Goal: Task Accomplishment & Management: Use online tool/utility

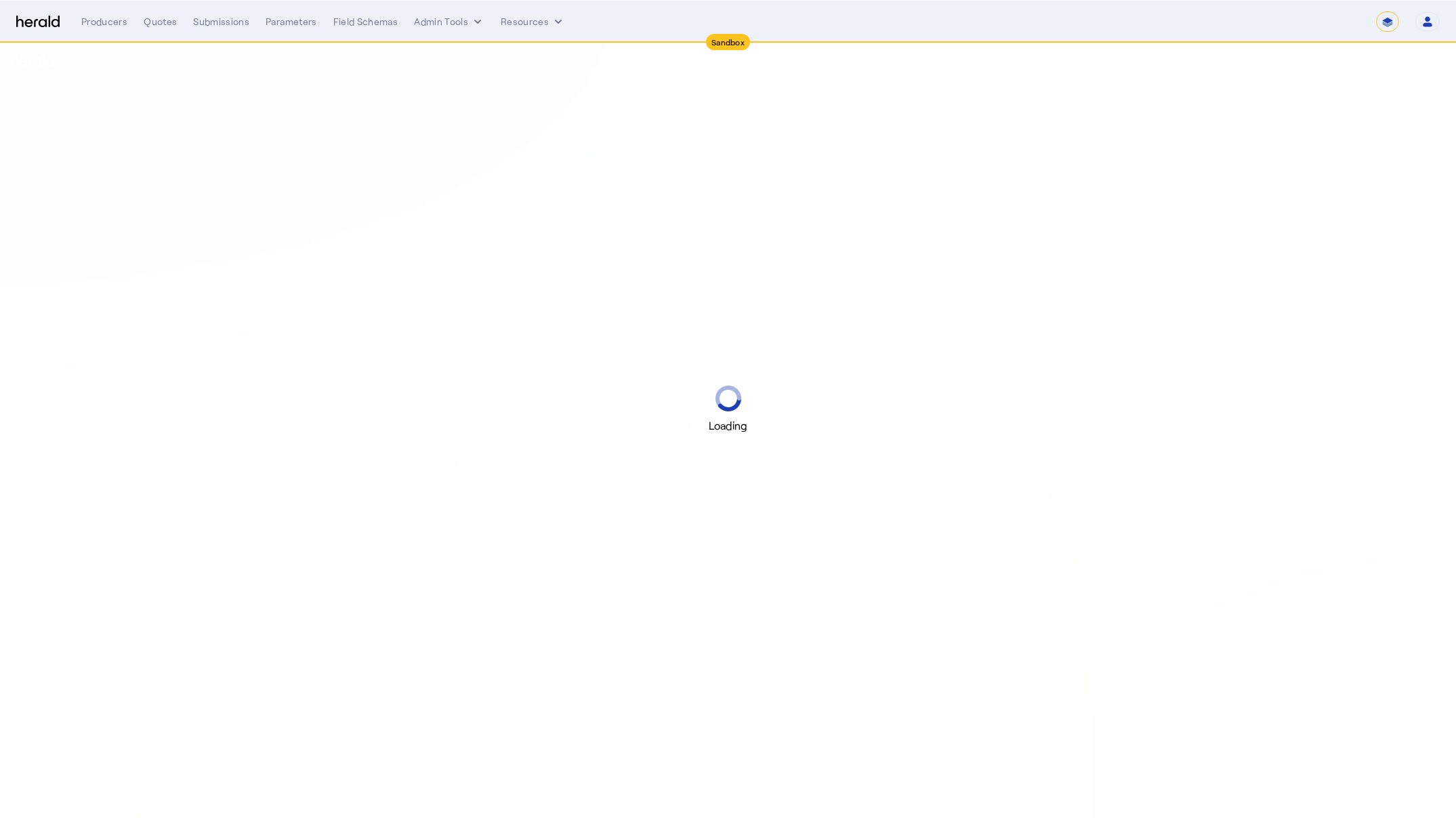
select select "*******"
select select "pfm_2v8p_herald_api"
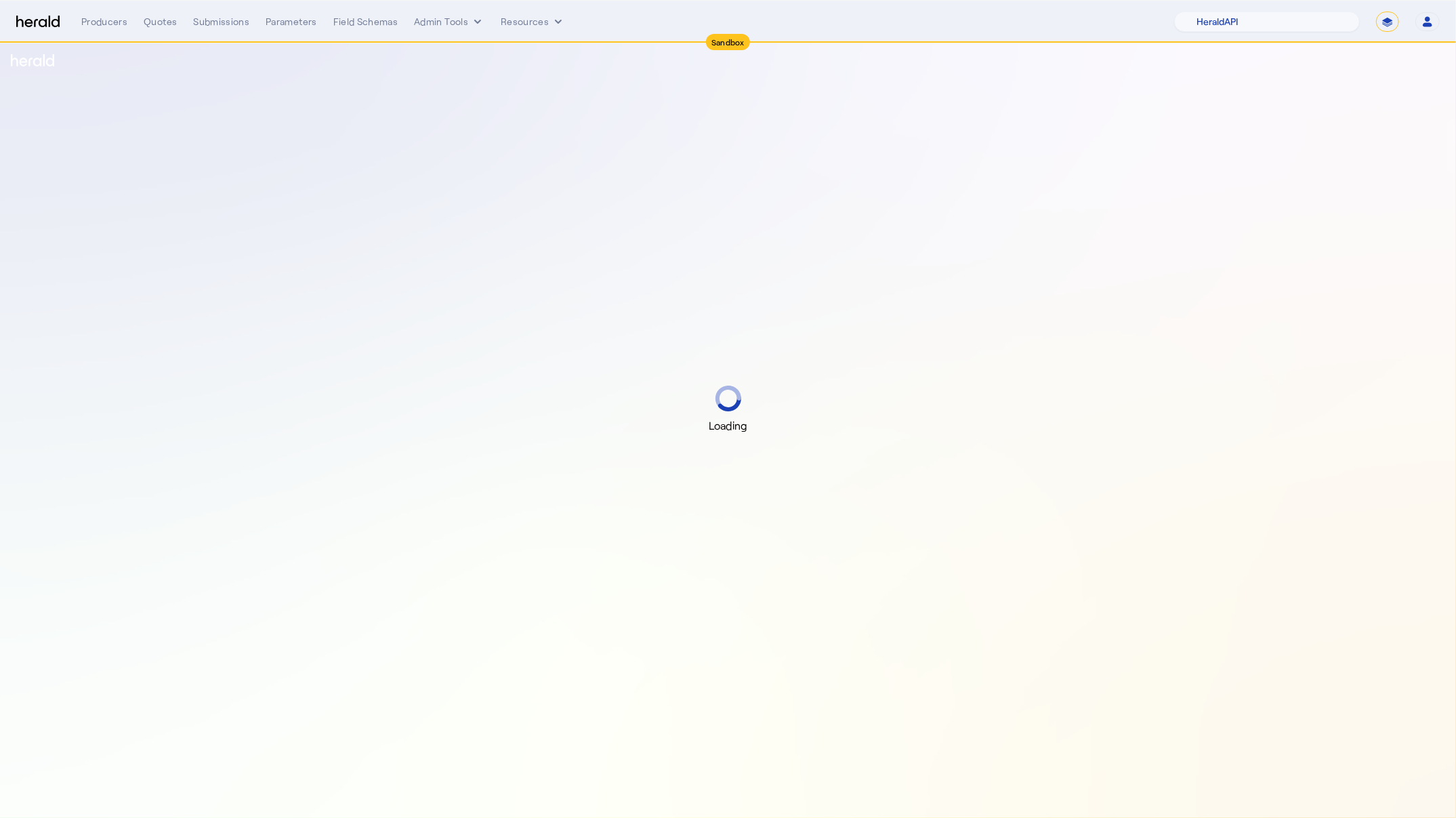
click at [1360, 25] on div "1Fort Acrisure Acturis Affinity Advisors Affinity Risk Agentero AmWins Anzen Ao…" at bounding box center [1267, 22] width 186 height 21
click at [1387, 25] on select "**********" at bounding box center [1388, 22] width 23 height 21
select select "**********"
click at [1377, 12] on select "**********" at bounding box center [1388, 22] width 23 height 21
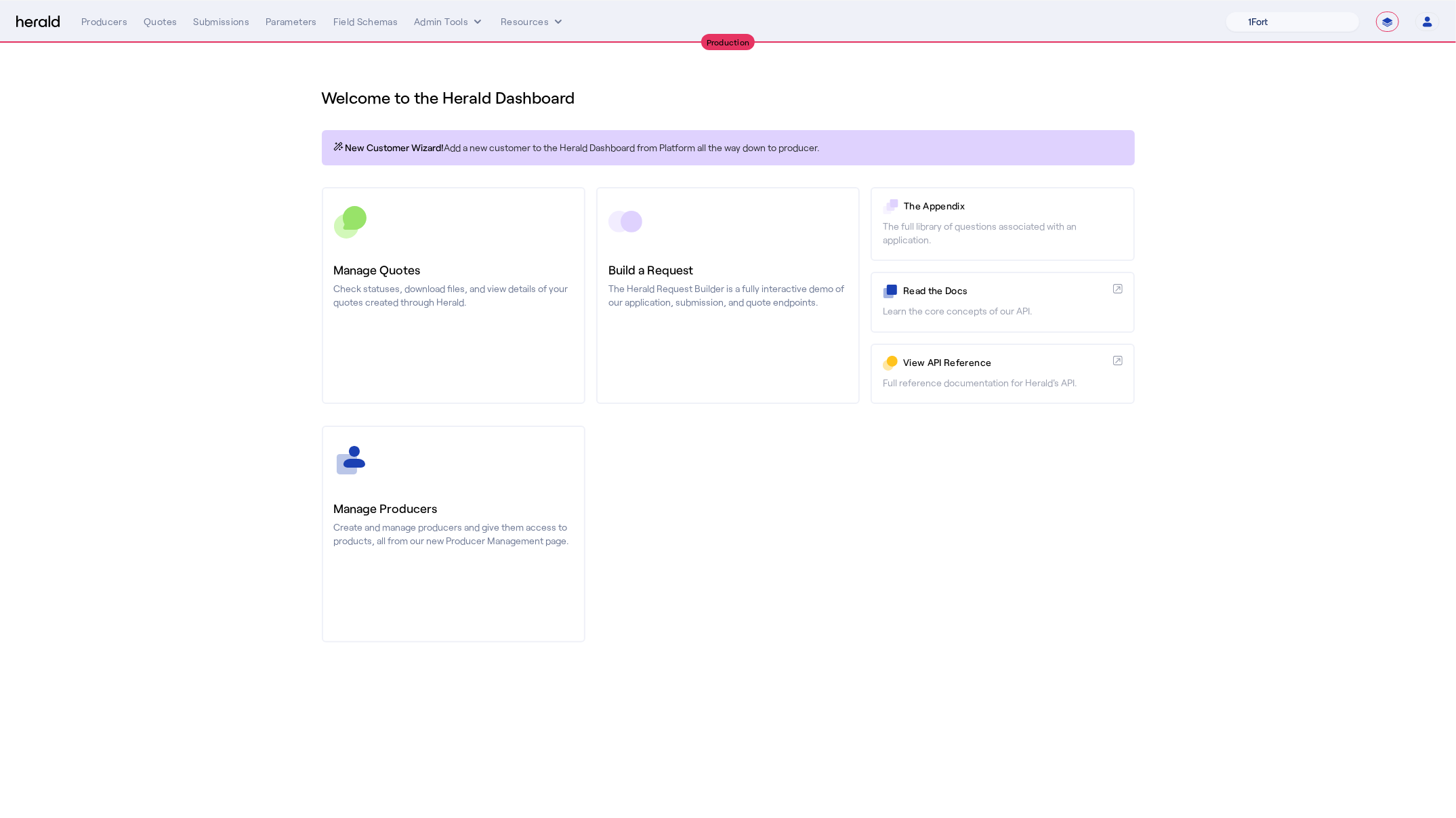
click at [1299, 23] on select "1Fort Affinity Risk Billy BindHQ Bunker CRC Campus Coverage Citadel Fifthwall F…" at bounding box center [1292, 22] width 134 height 21
select select "pfm_z9k1_growthmill"
click at [1226, 12] on select "1Fort Affinity Risk Billy BindHQ Bunker CRC Campus Coverage Citadel Fifthwall F…" at bounding box center [1292, 22] width 134 height 21
click at [227, 20] on div "You are now impersonating the Growthmill platform." at bounding box center [728, 409] width 1456 height 818
click at [223, 24] on div "Submissions" at bounding box center [221, 22] width 56 height 14
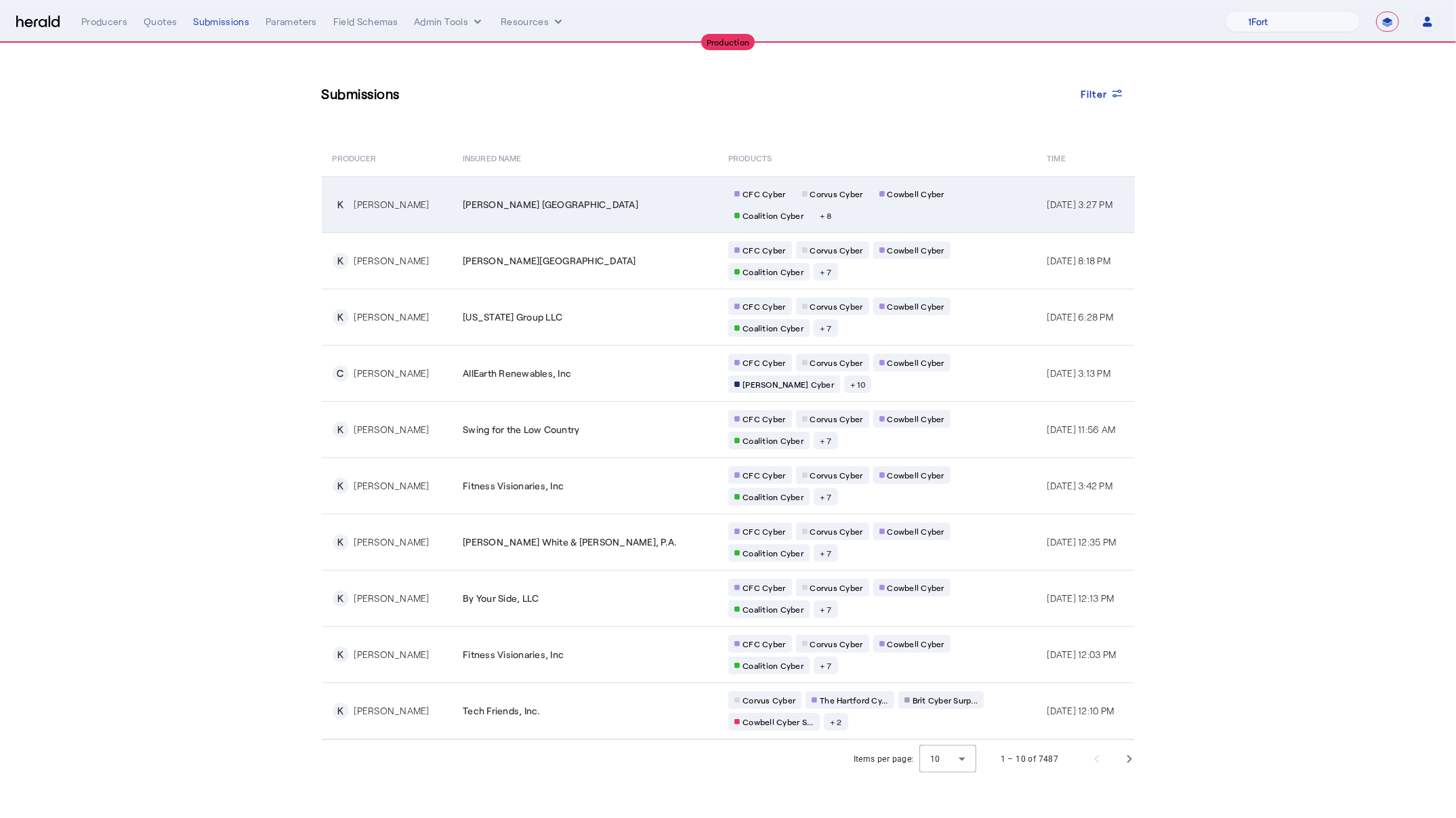
click at [372, 212] on td "K [PERSON_NAME]" at bounding box center [387, 204] width 131 height 56
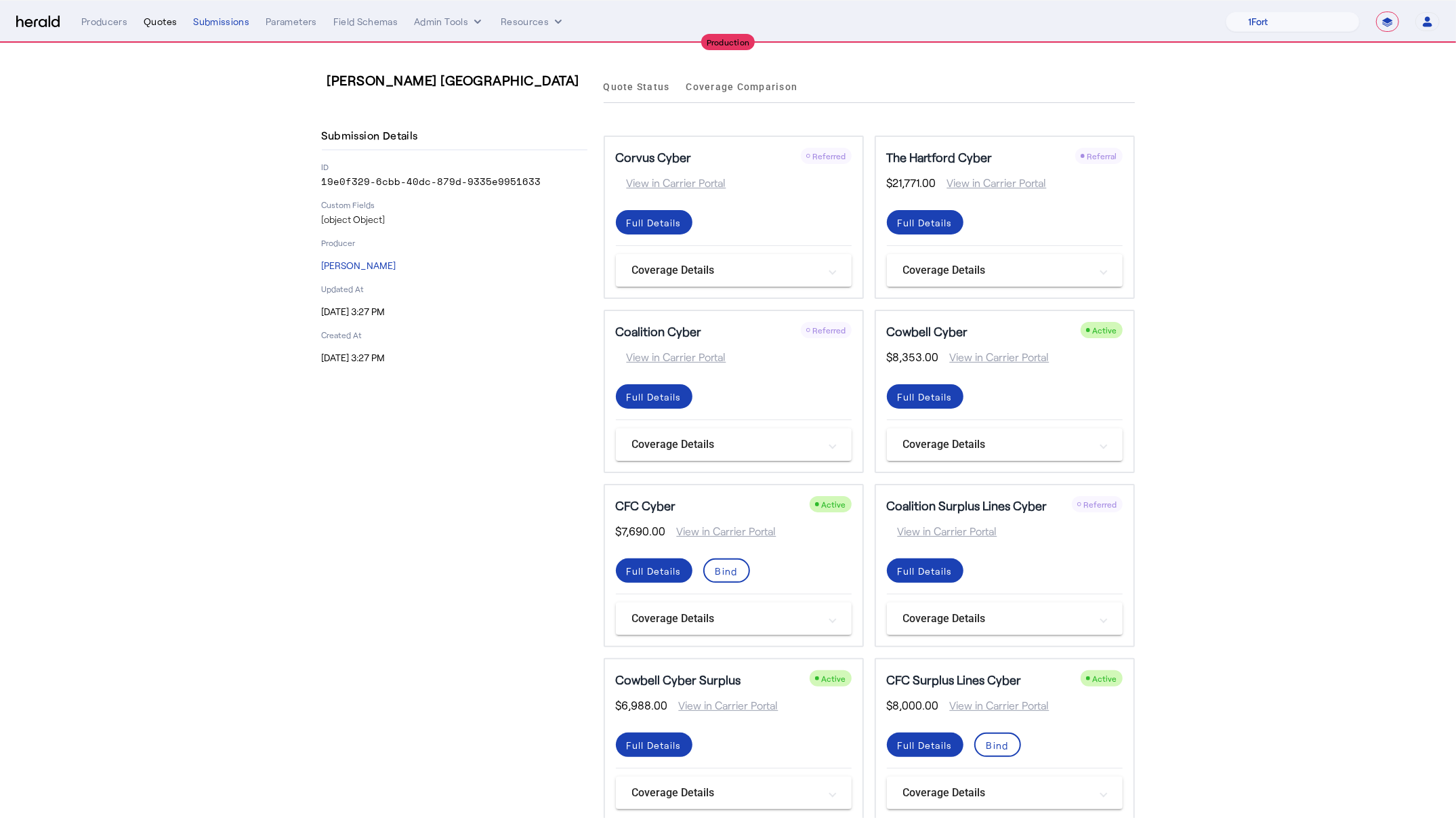
click at [154, 21] on div "Quotes" at bounding box center [160, 22] width 33 height 14
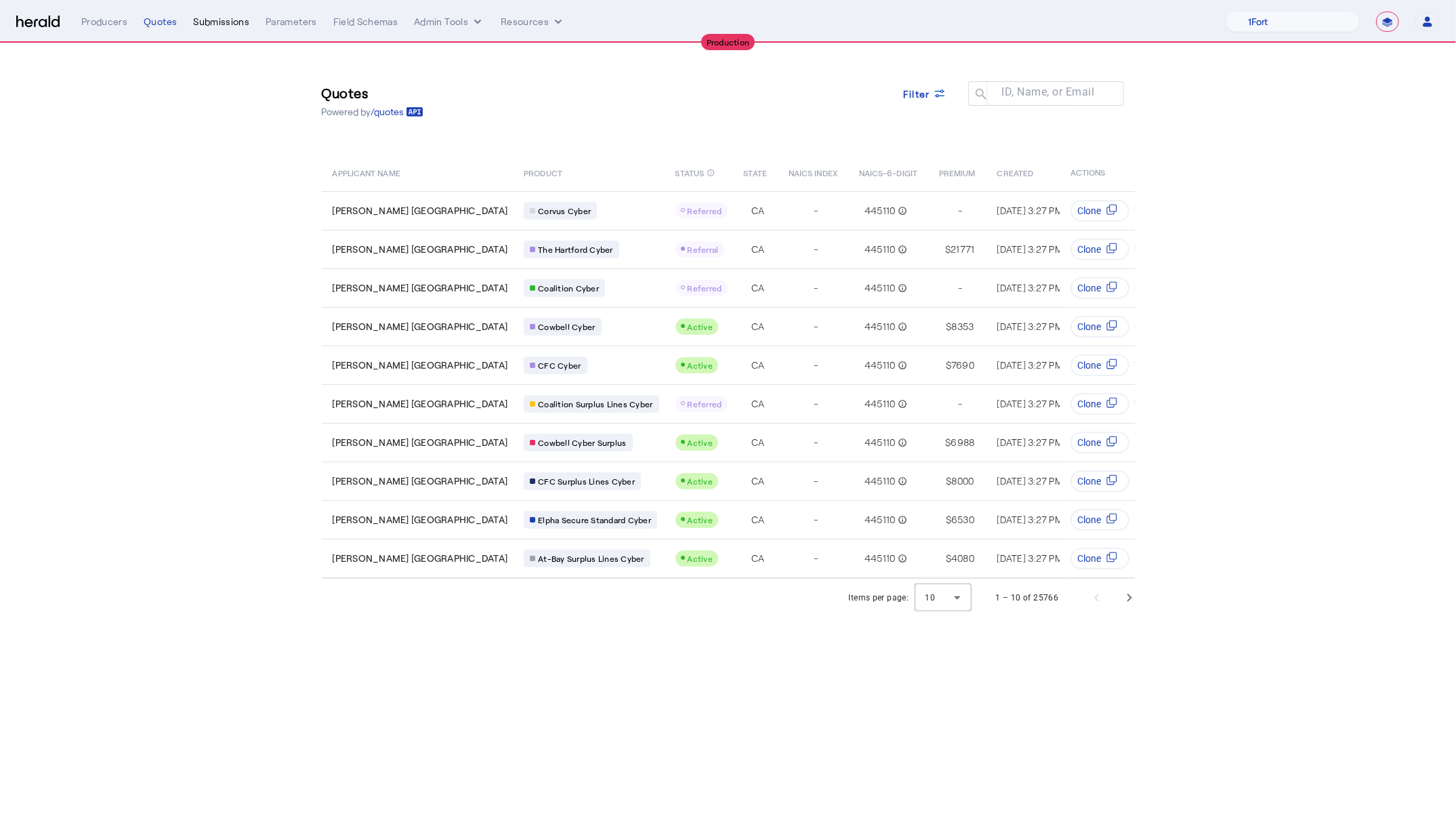
click at [218, 24] on div "Submissions" at bounding box center [221, 22] width 56 height 14
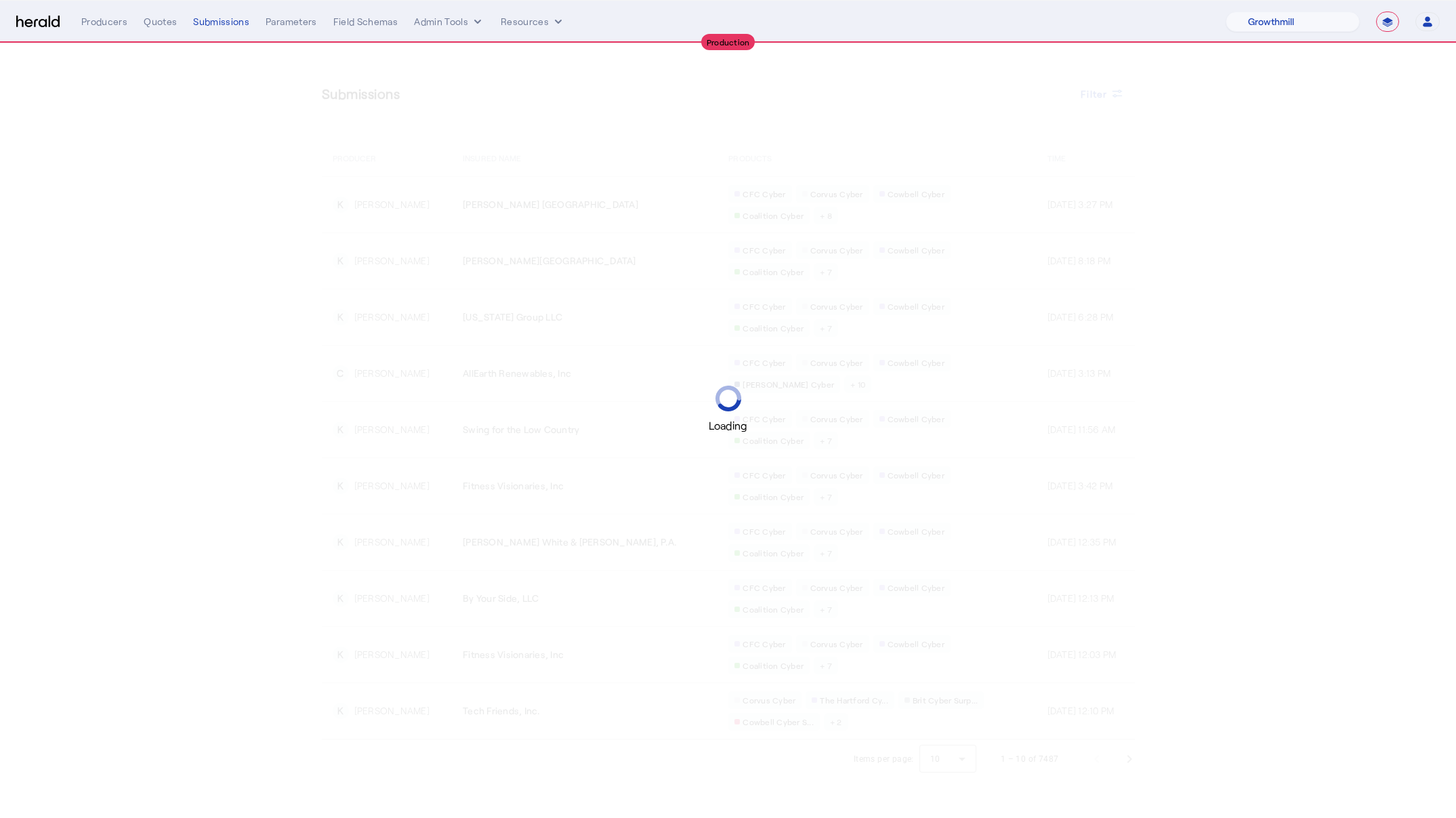
select select "pfm_z9k1_growthmill"
select select "**********"
select select "pfm_z9k1_growthmill"
select select "**********"
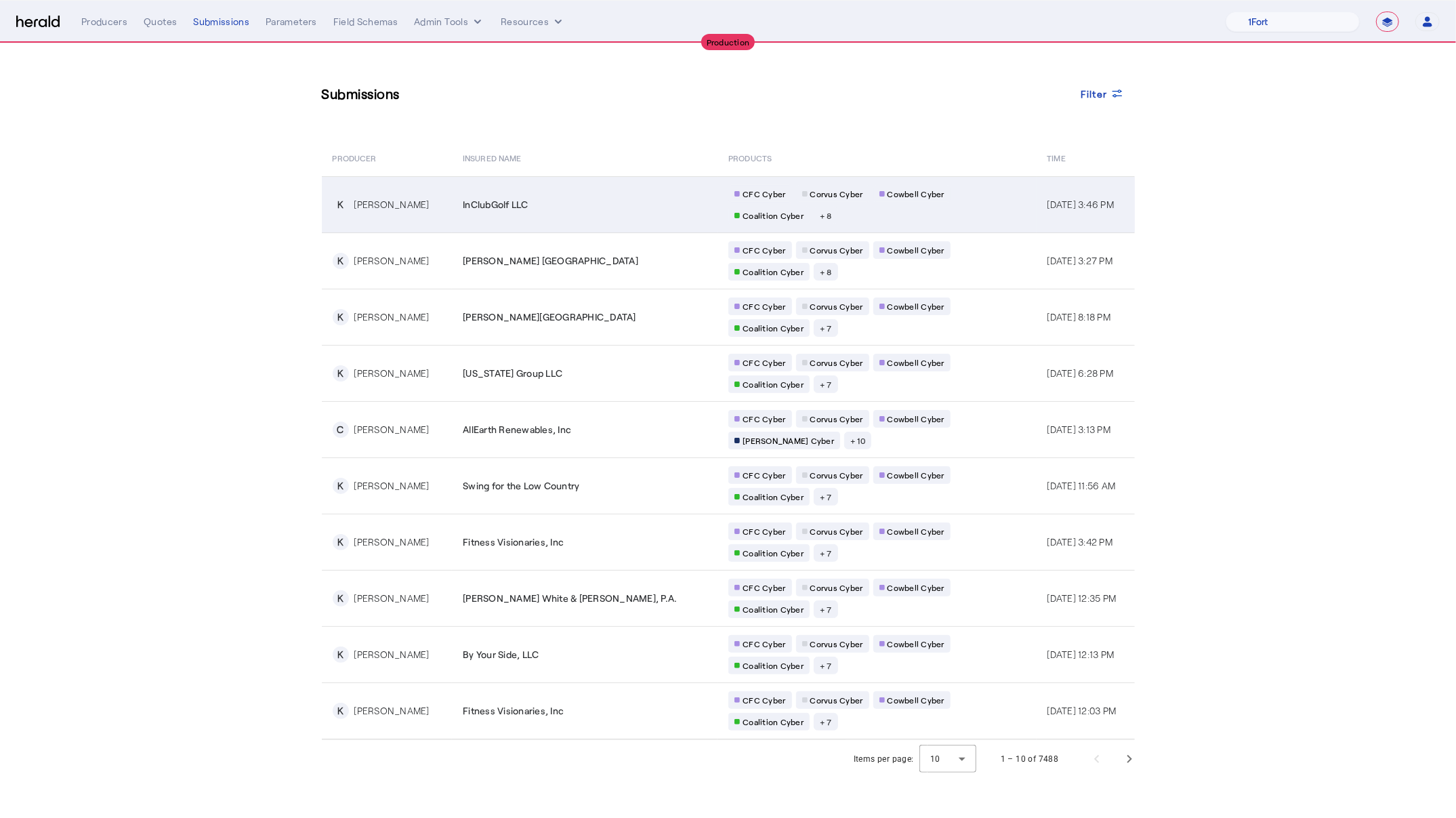
click at [560, 180] on td "InClubGolf LLC" at bounding box center [585, 204] width 266 height 56
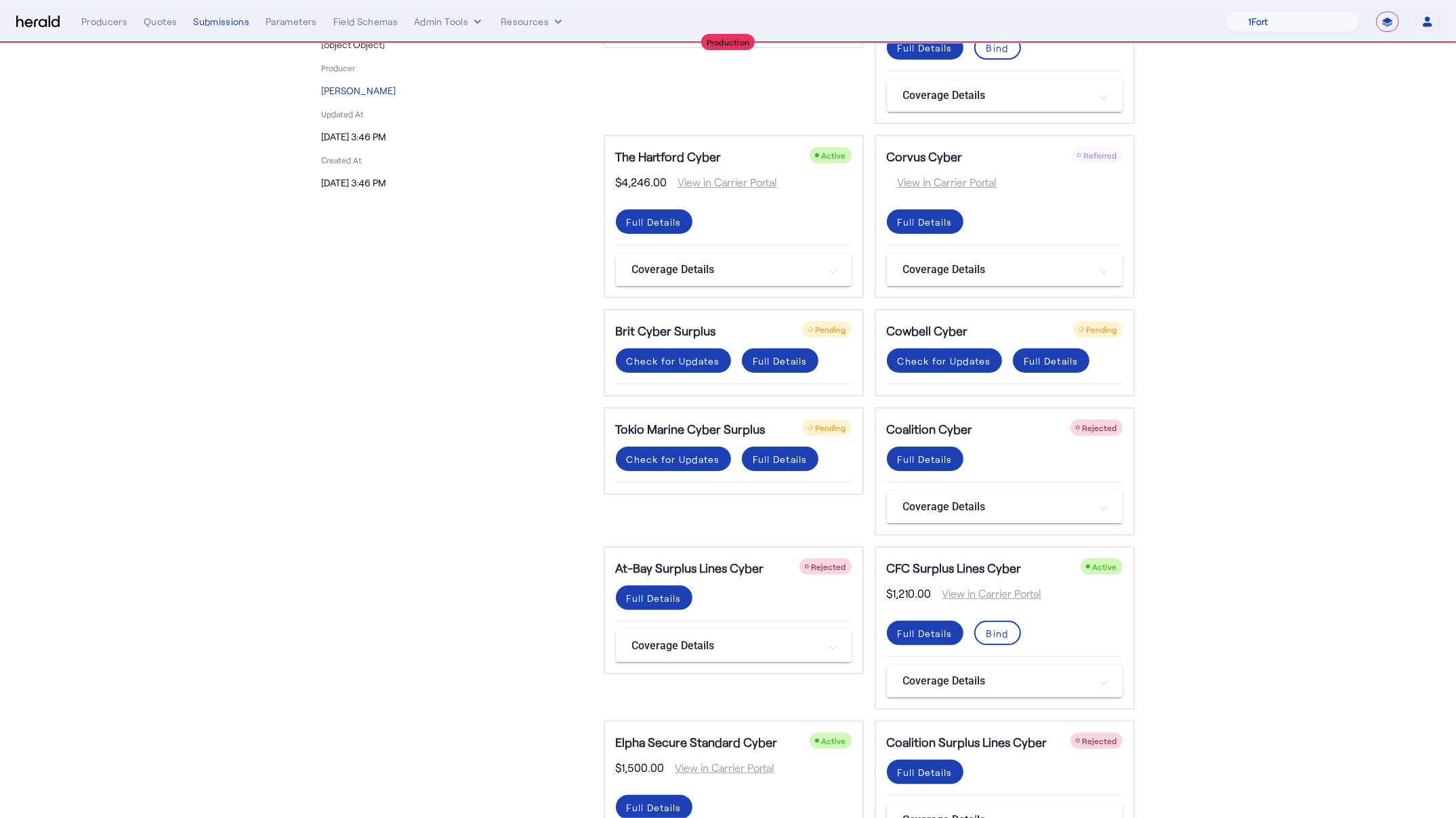
scroll to position [266, 0]
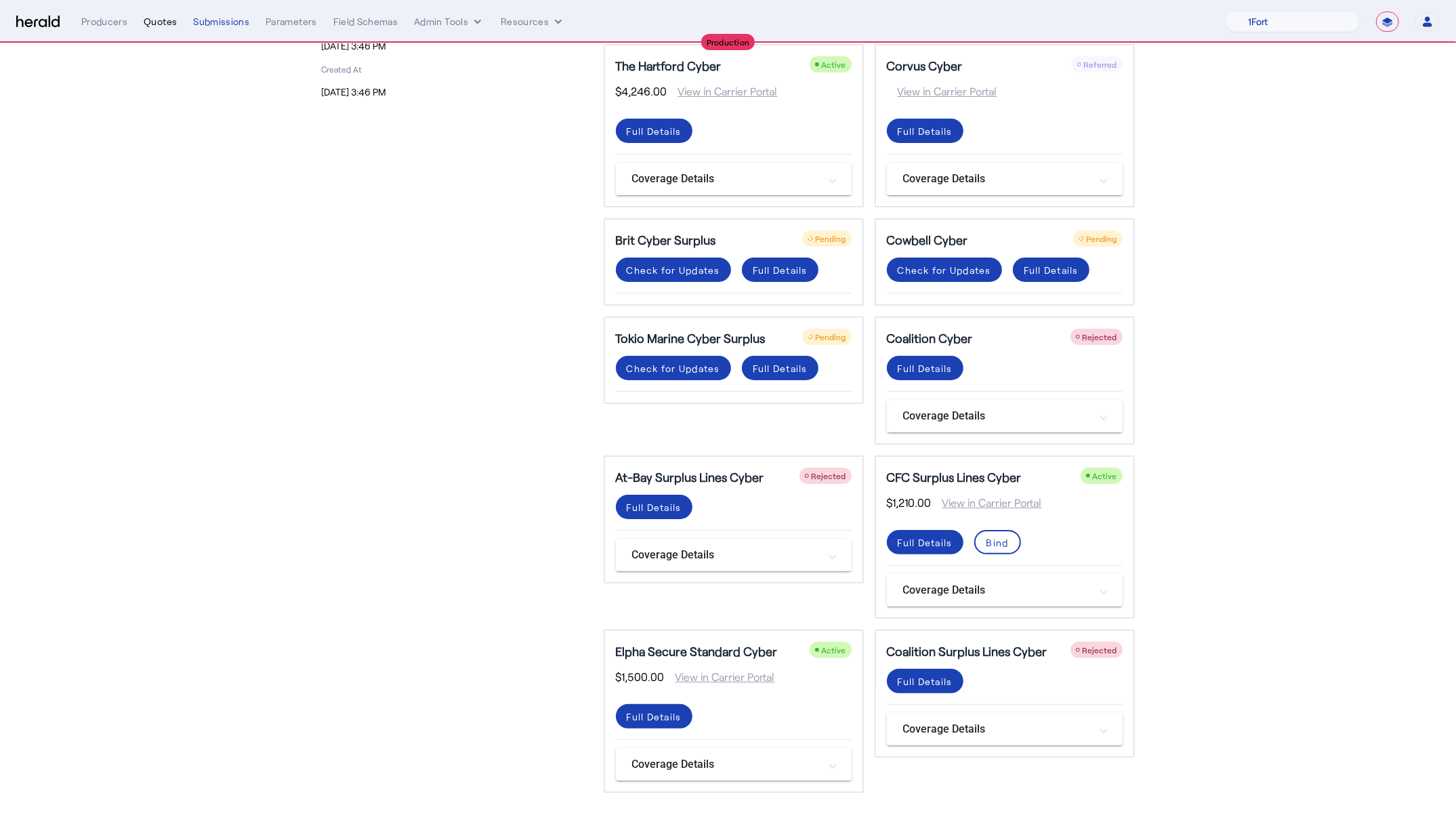
click at [153, 19] on div "Quotes" at bounding box center [160, 22] width 33 height 14
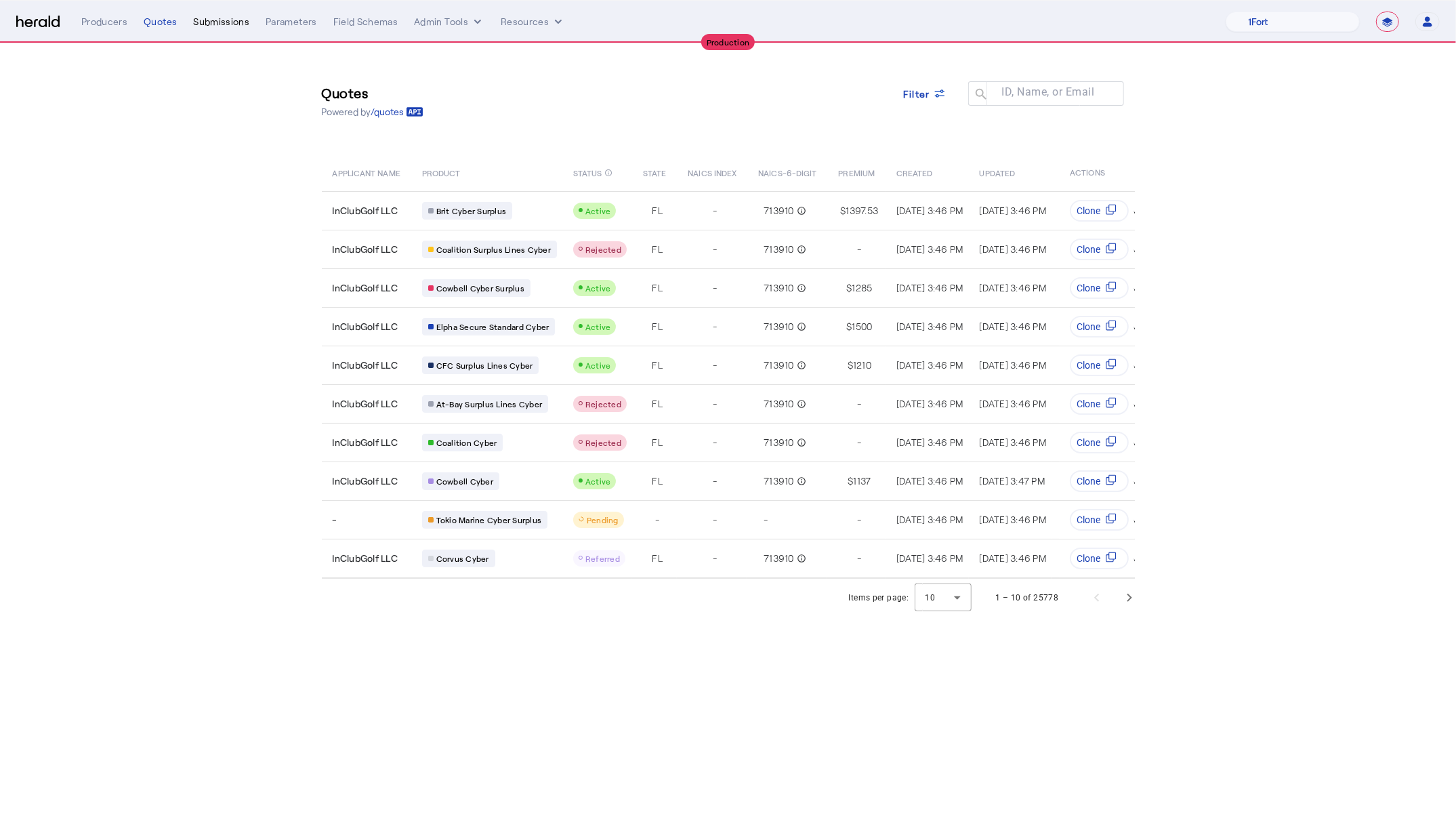
click at [225, 21] on div "Submissions" at bounding box center [221, 22] width 56 height 14
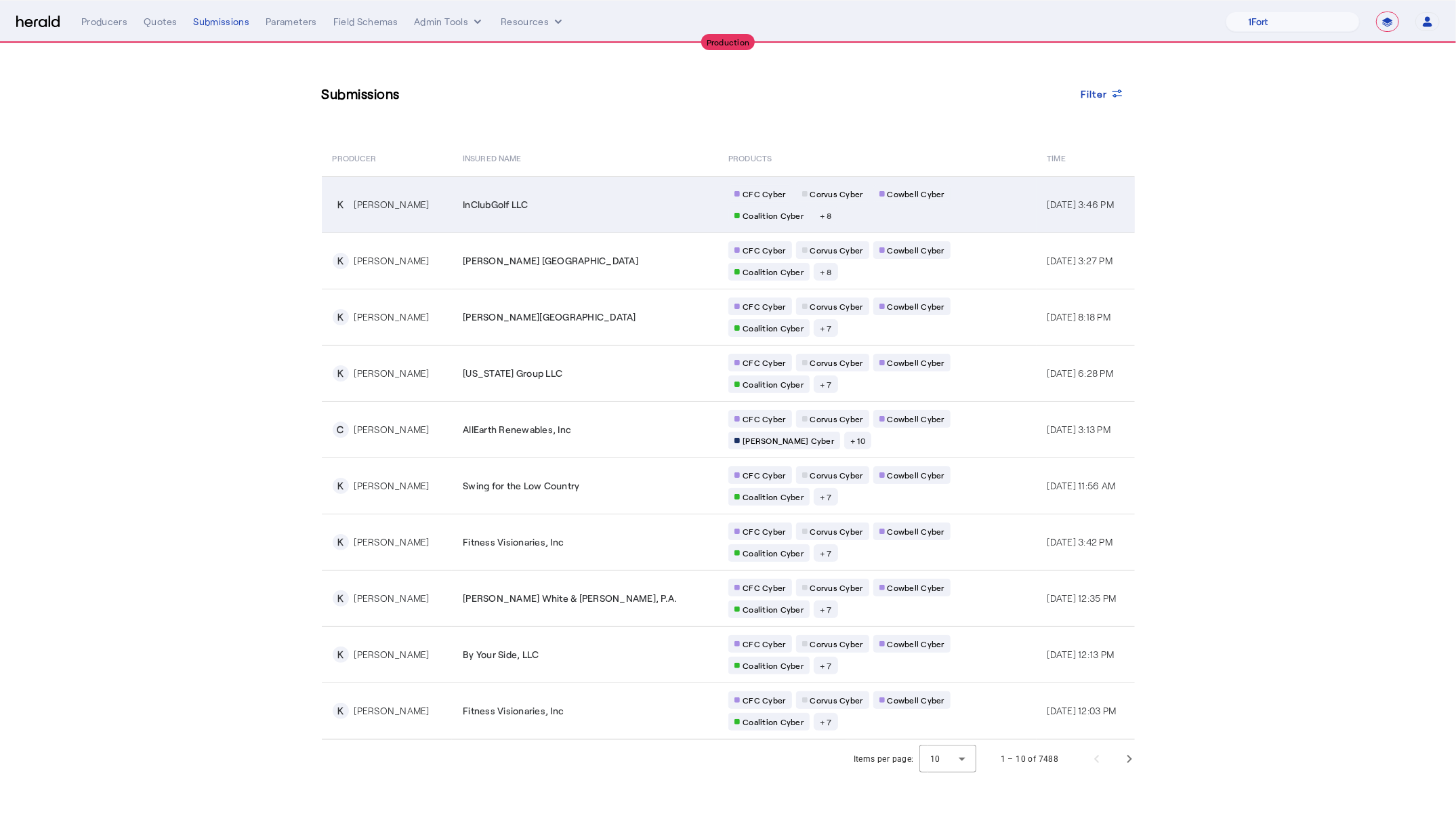
click at [406, 230] on td "K [PERSON_NAME]" at bounding box center [387, 204] width 131 height 56
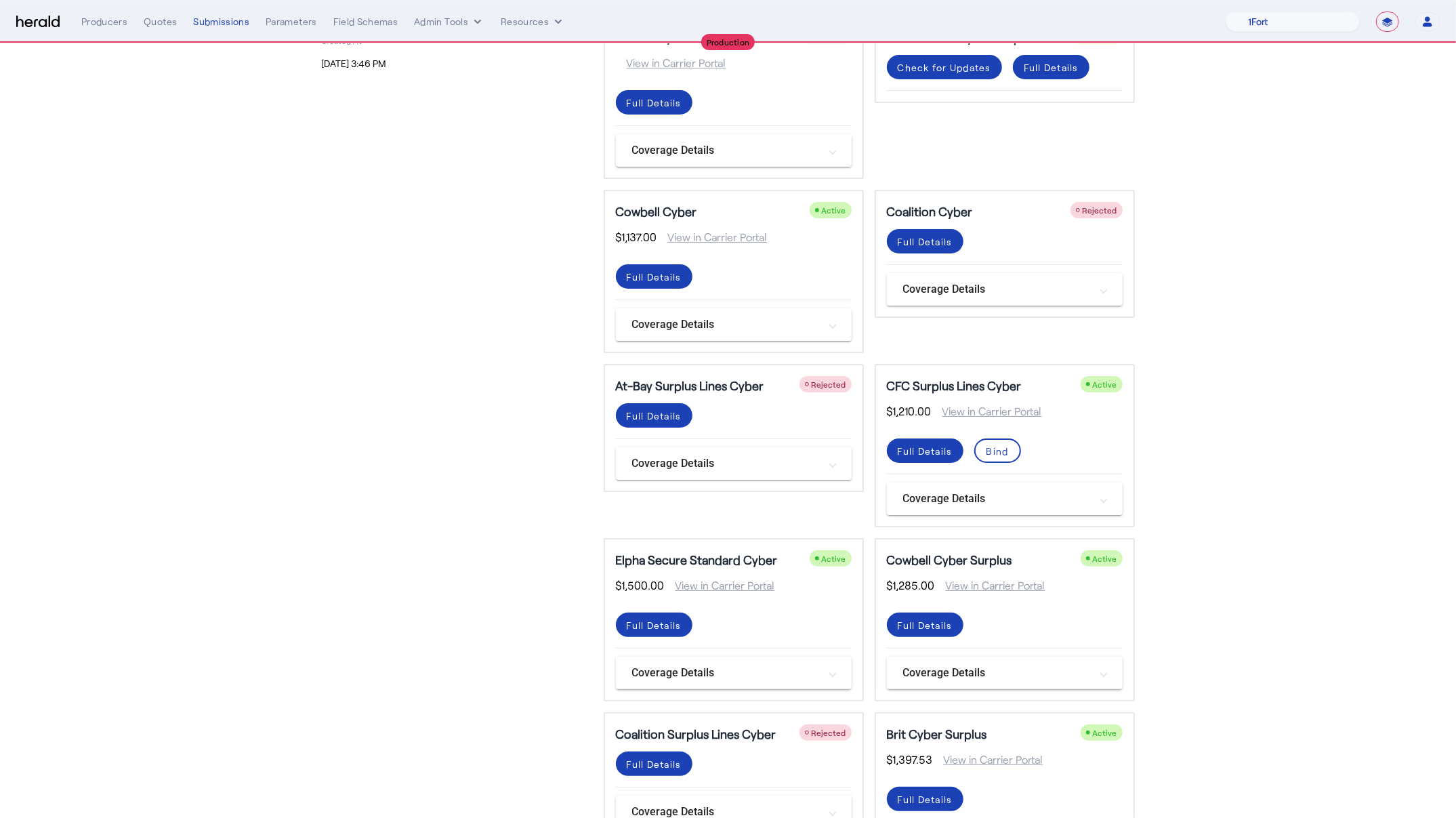
scroll to position [377, 0]
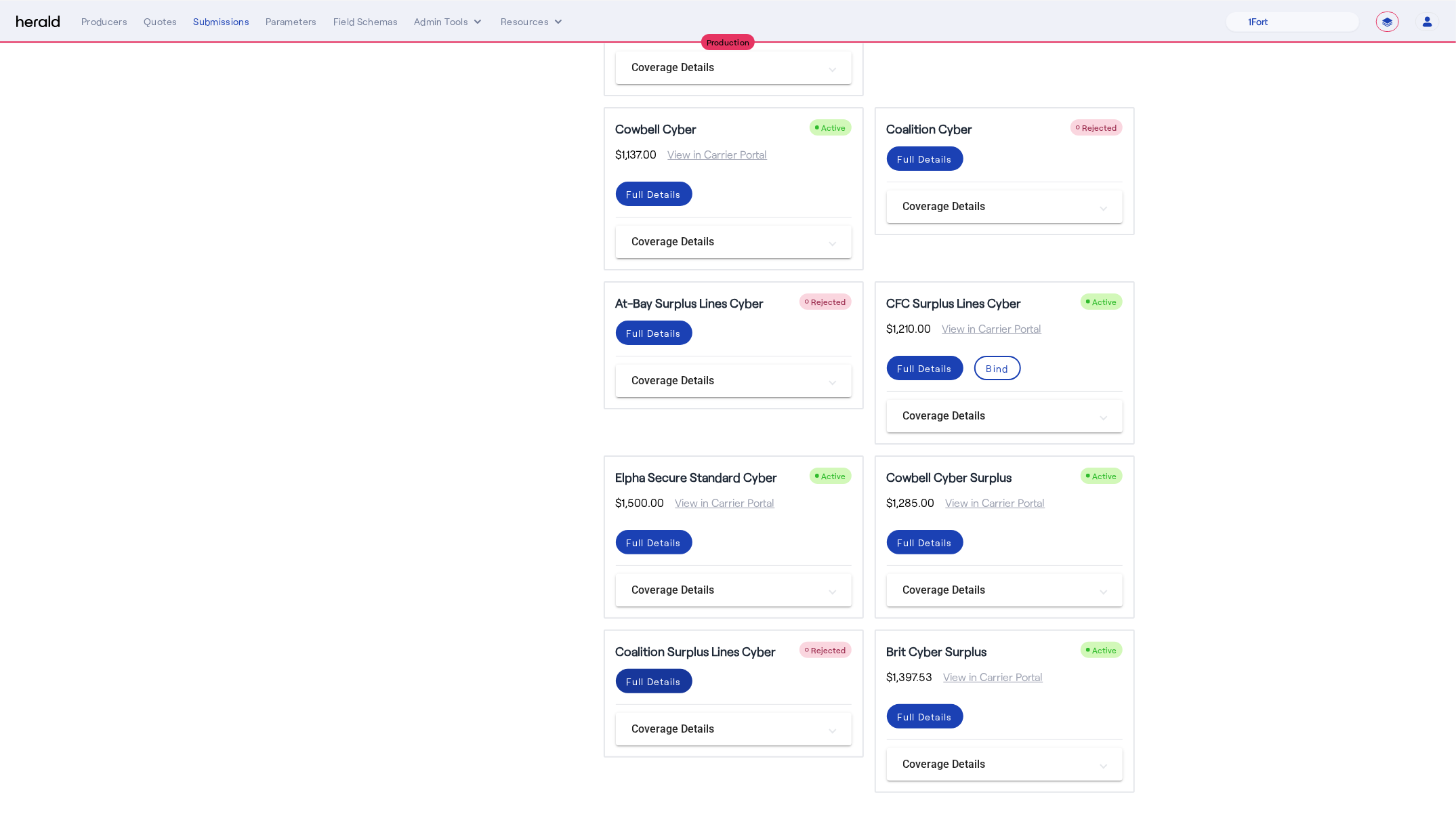
click at [655, 678] on div "Full Details" at bounding box center [654, 681] width 55 height 14
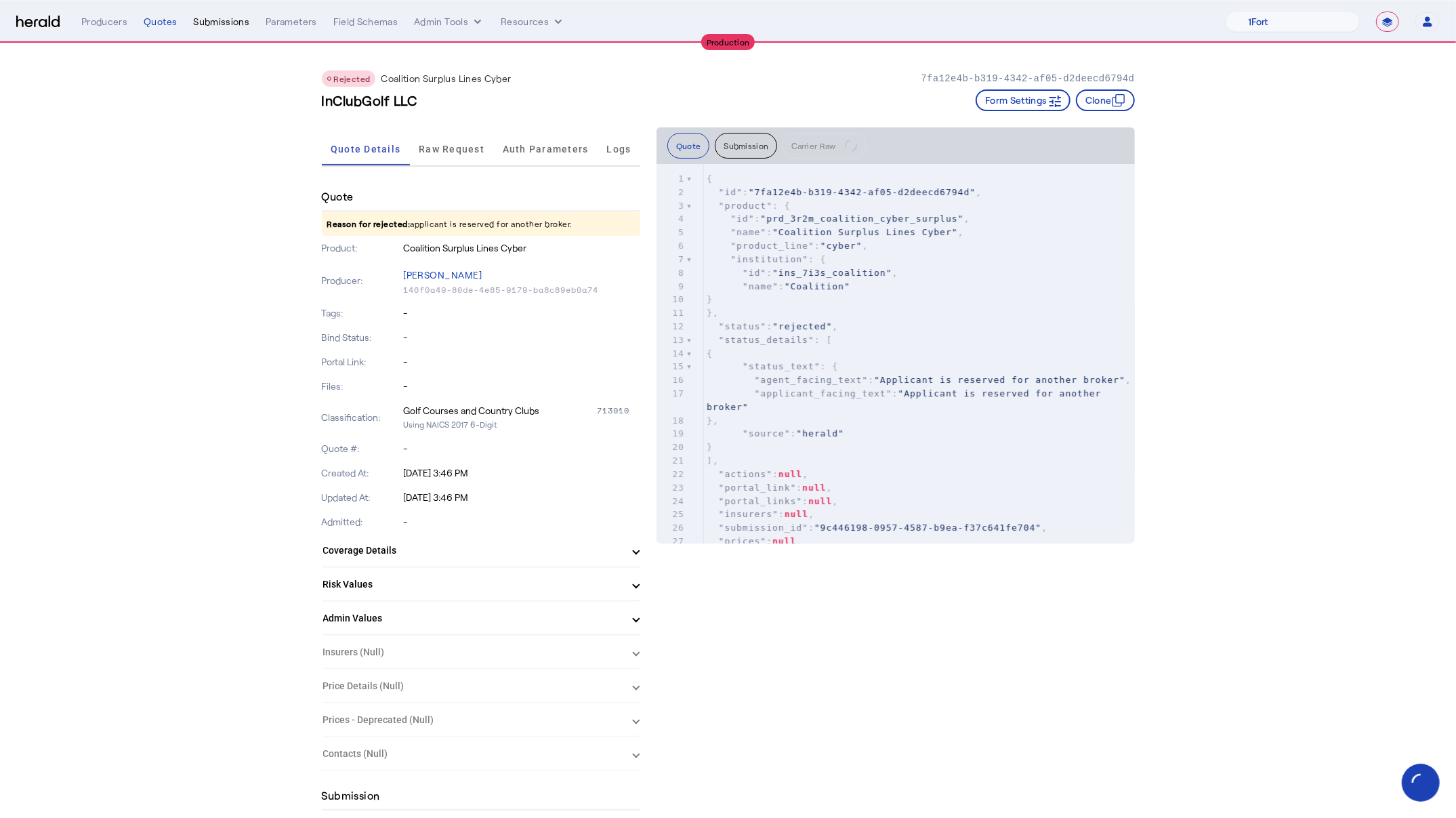
click at [225, 18] on div "Submissions" at bounding box center [221, 22] width 56 height 14
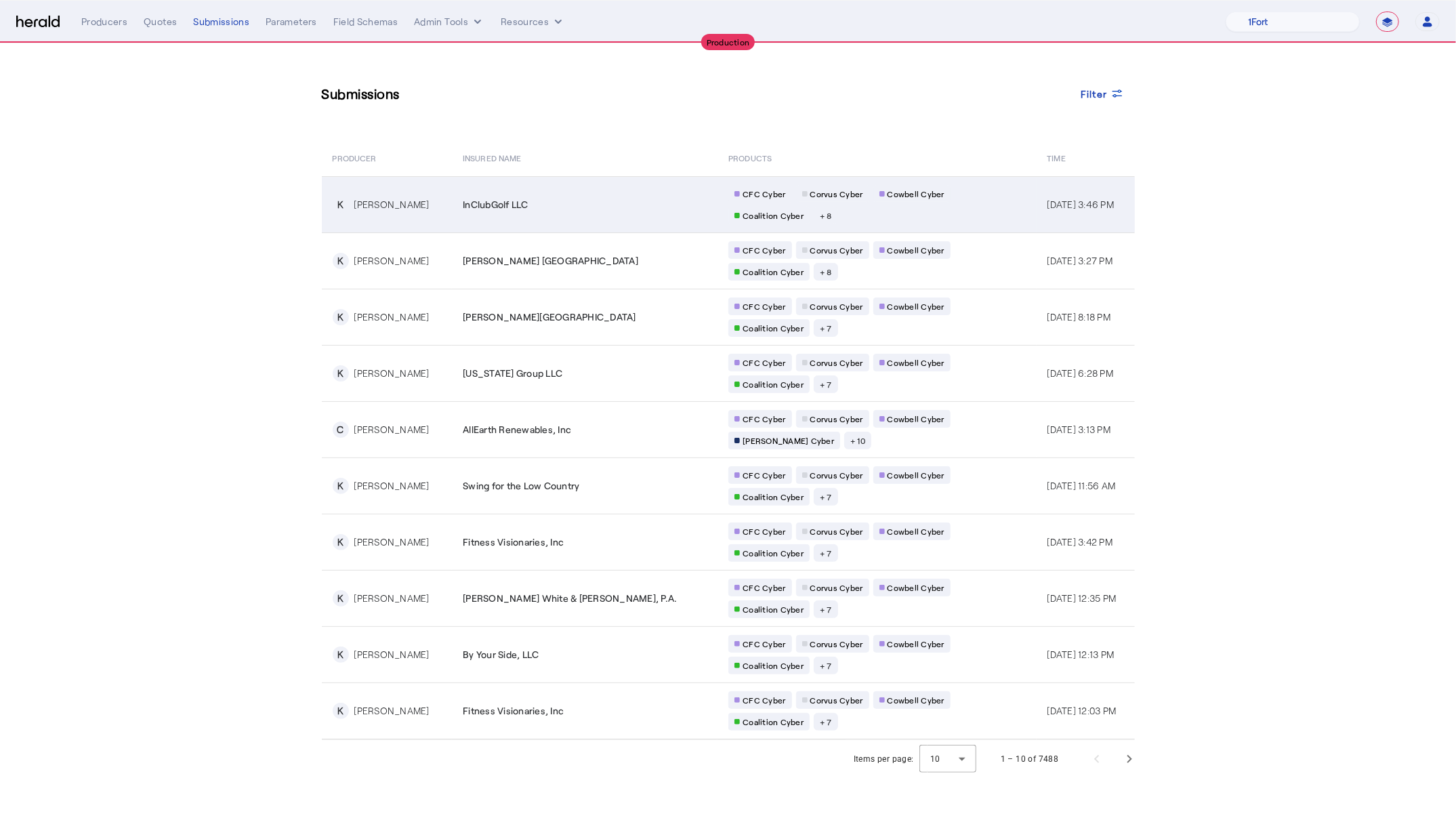
click at [553, 209] on div "InClubGolf LLC" at bounding box center [587, 205] width 249 height 14
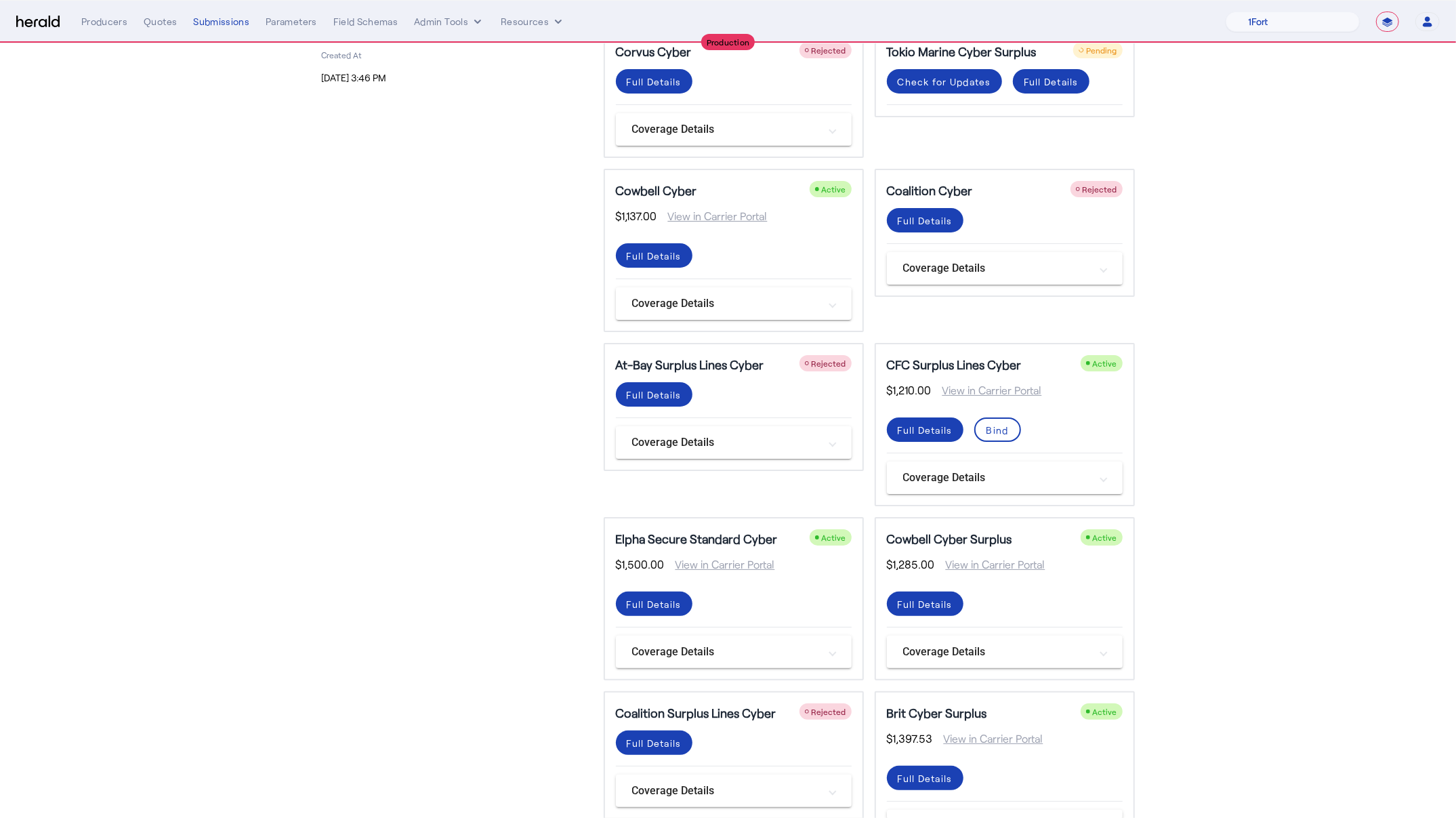
scroll to position [276, 0]
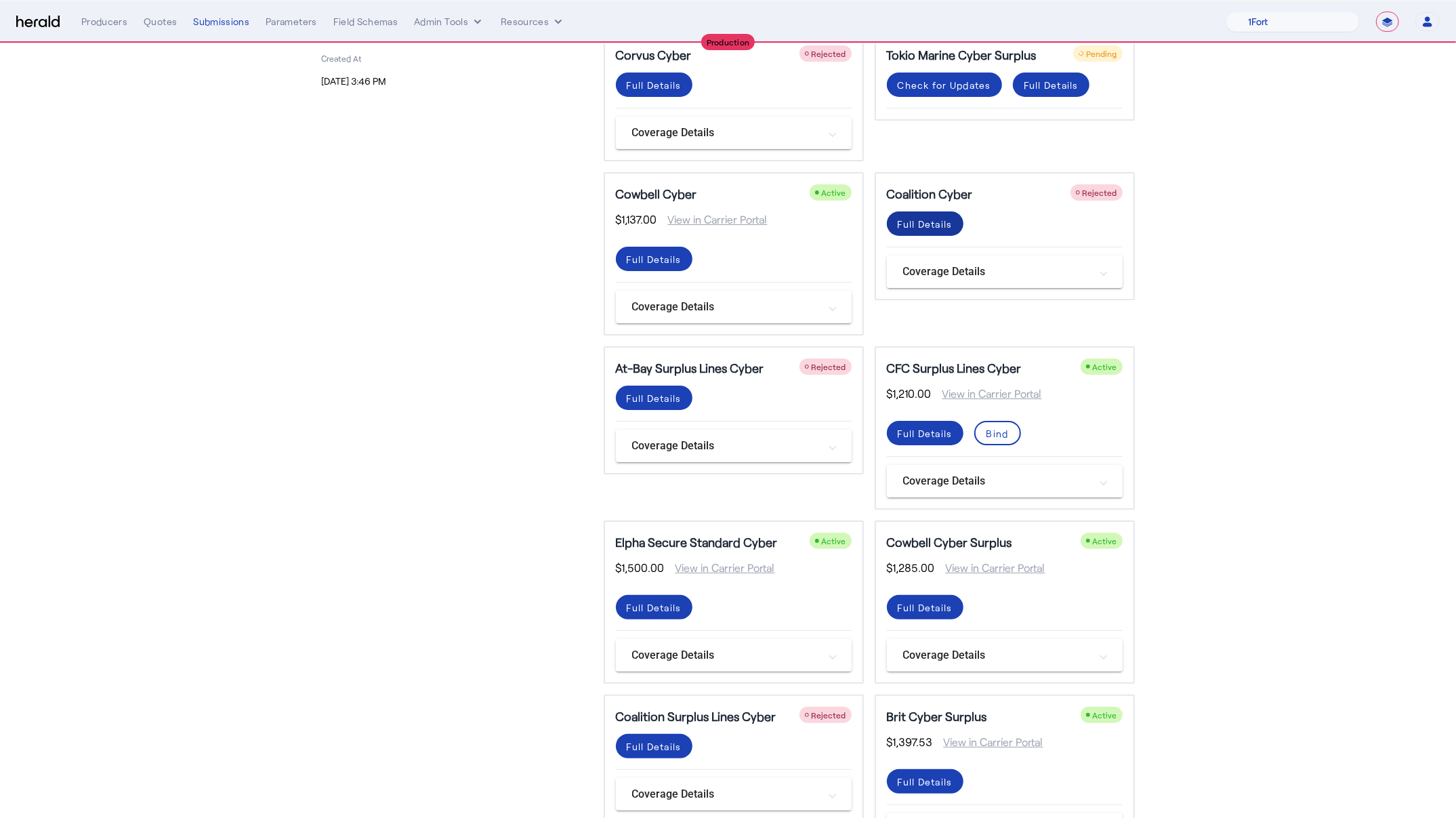
click at [935, 225] on div "Full Details" at bounding box center [926, 224] width 55 height 14
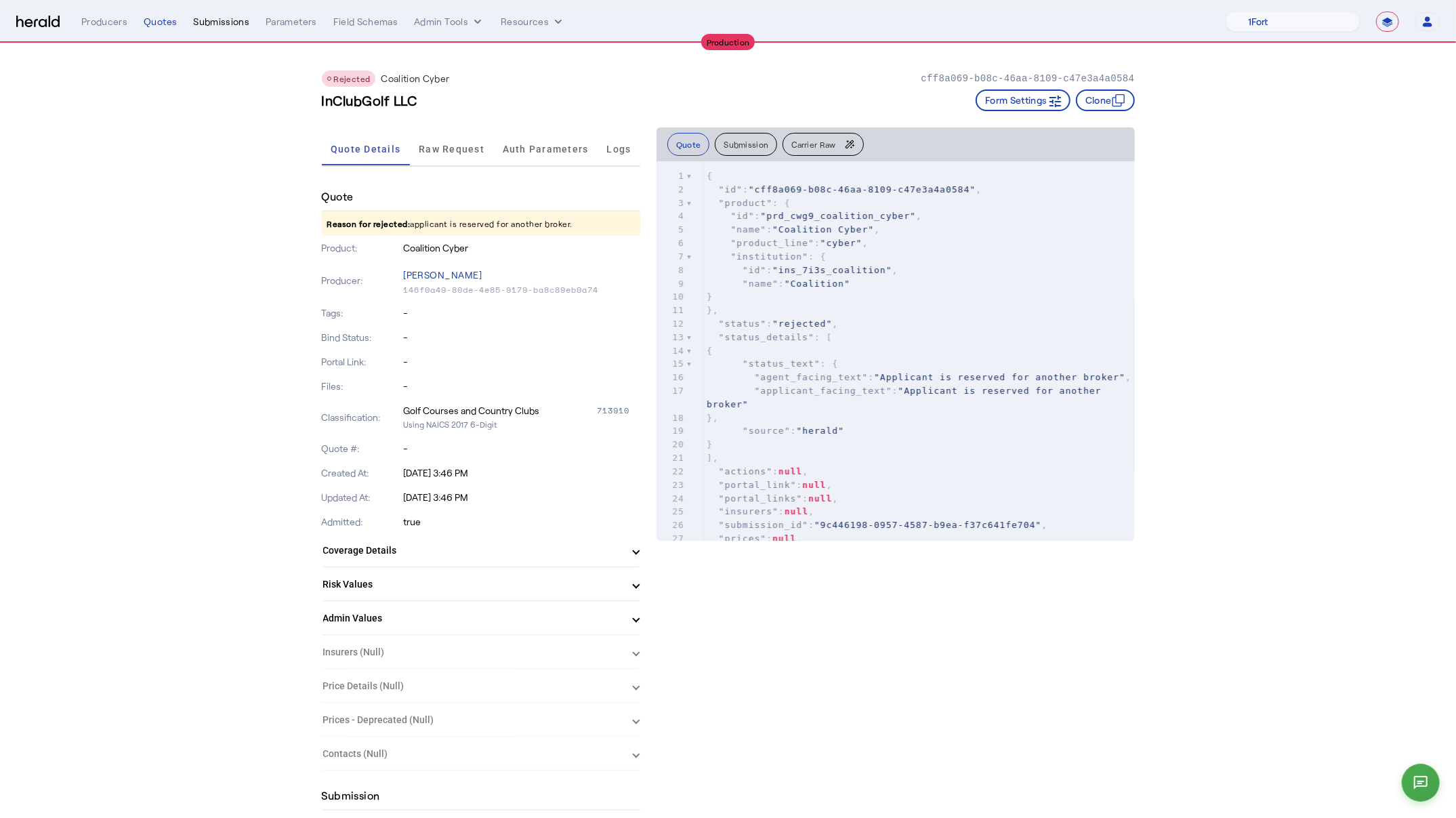
click at [218, 23] on div "Submissions" at bounding box center [221, 22] width 56 height 14
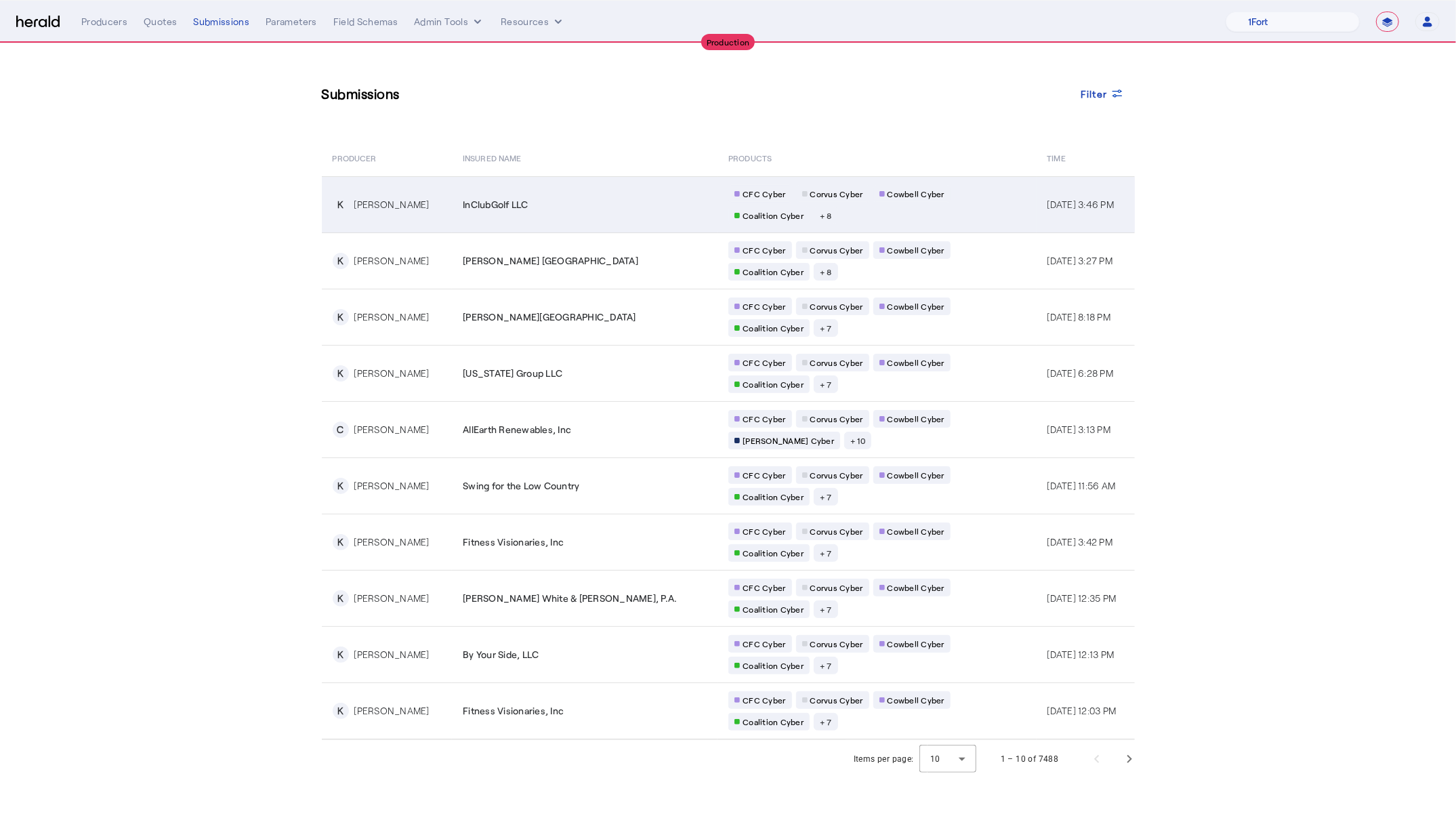
click at [555, 201] on div "InClubGolf LLC" at bounding box center [587, 205] width 249 height 14
